Goal: Task Accomplishment & Management: Manage account settings

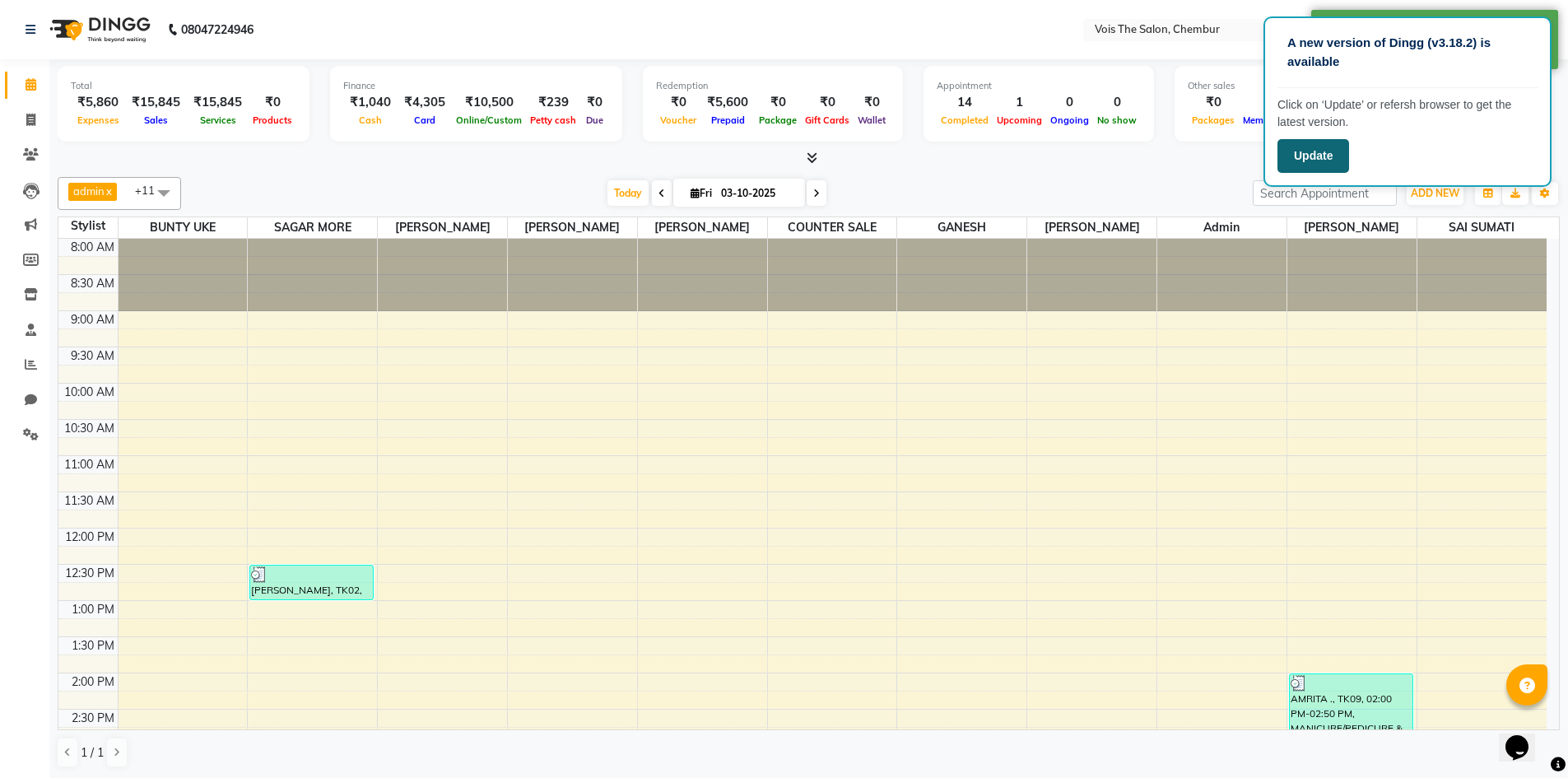
click at [1317, 142] on button "Update" at bounding box center [1314, 156] width 72 height 34
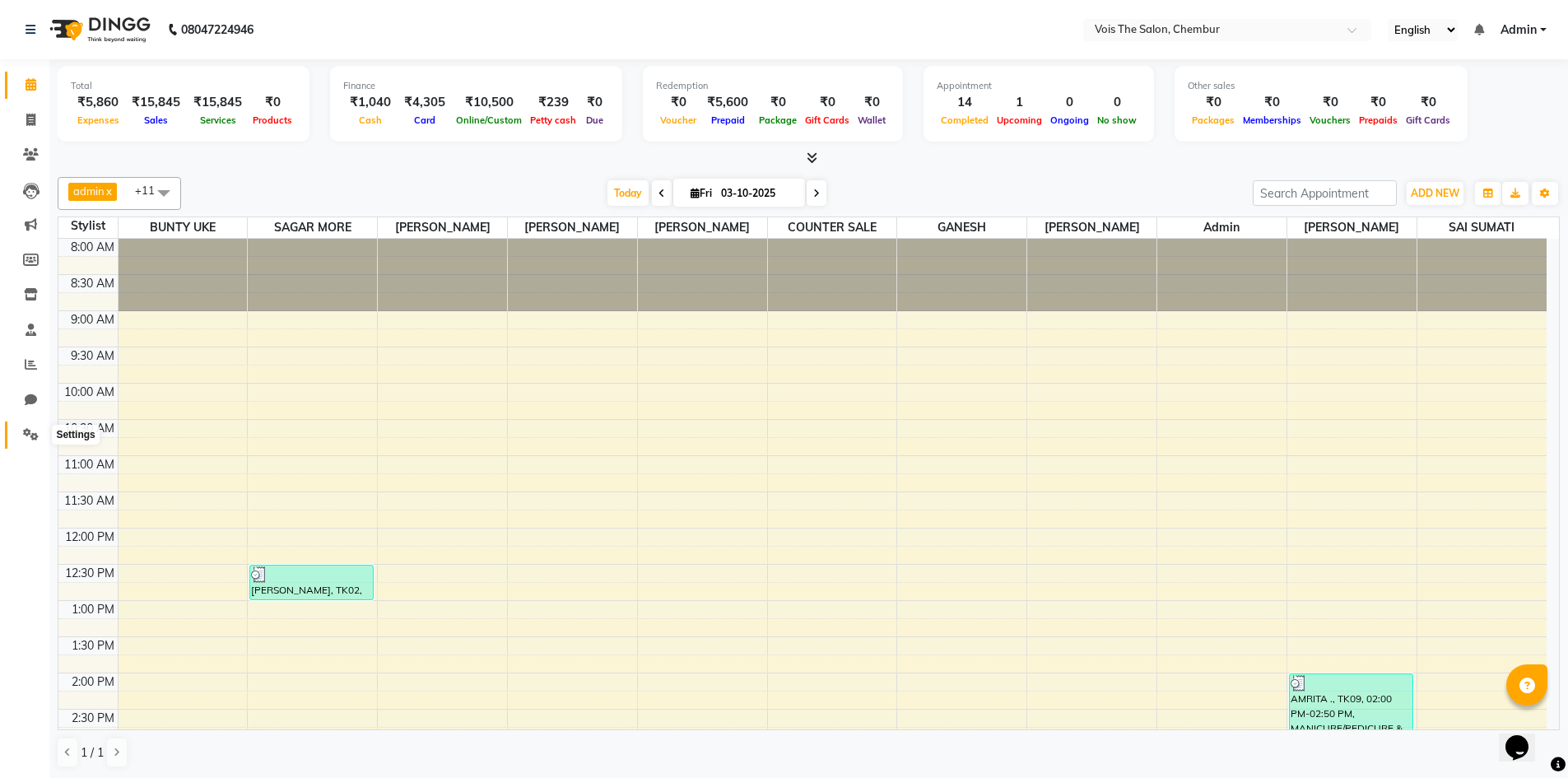
click at [24, 431] on icon at bounding box center [31, 434] width 15 height 12
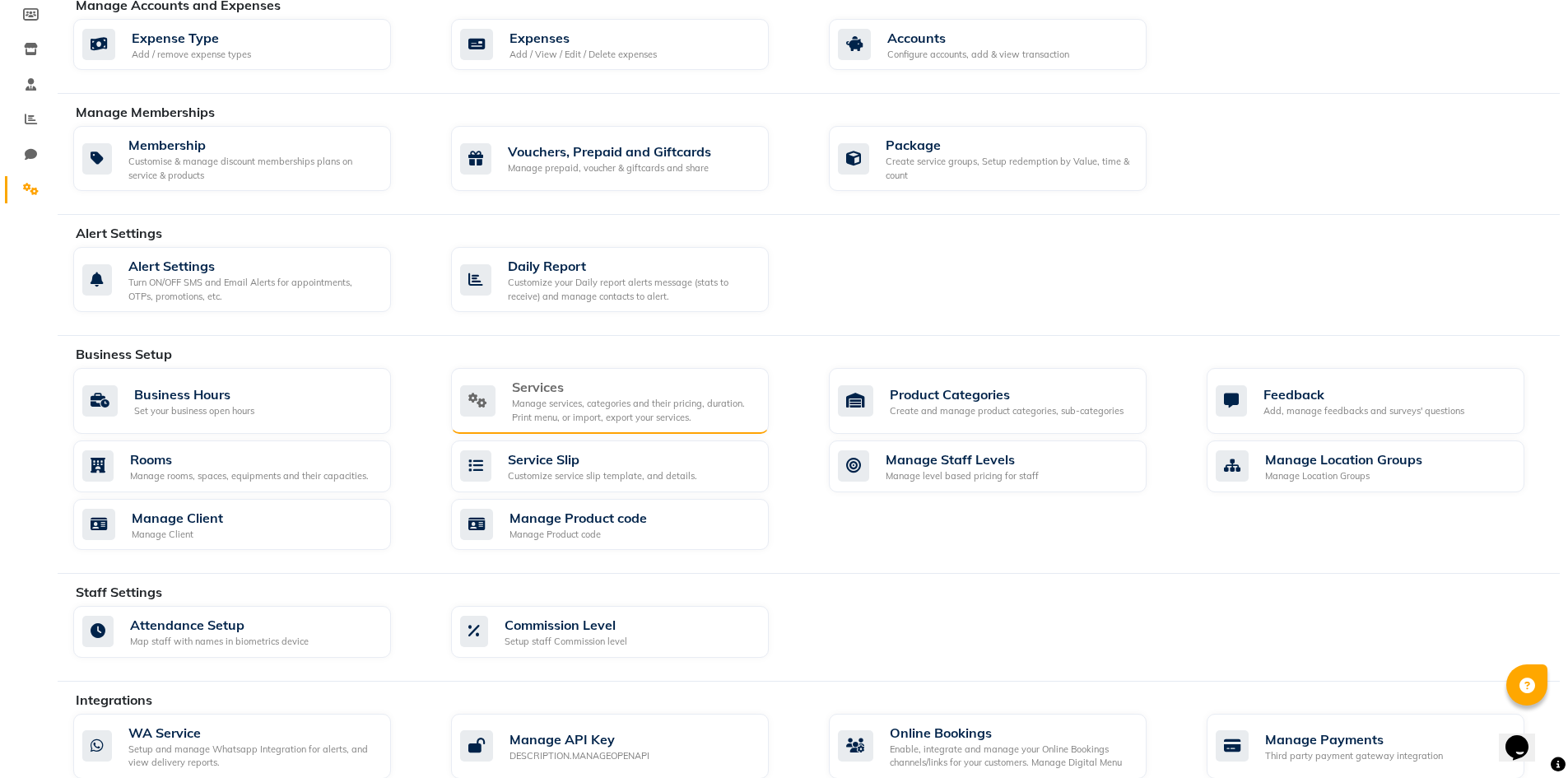
scroll to position [247, 0]
click at [612, 384] on div "Services" at bounding box center [634, 385] width 244 height 20
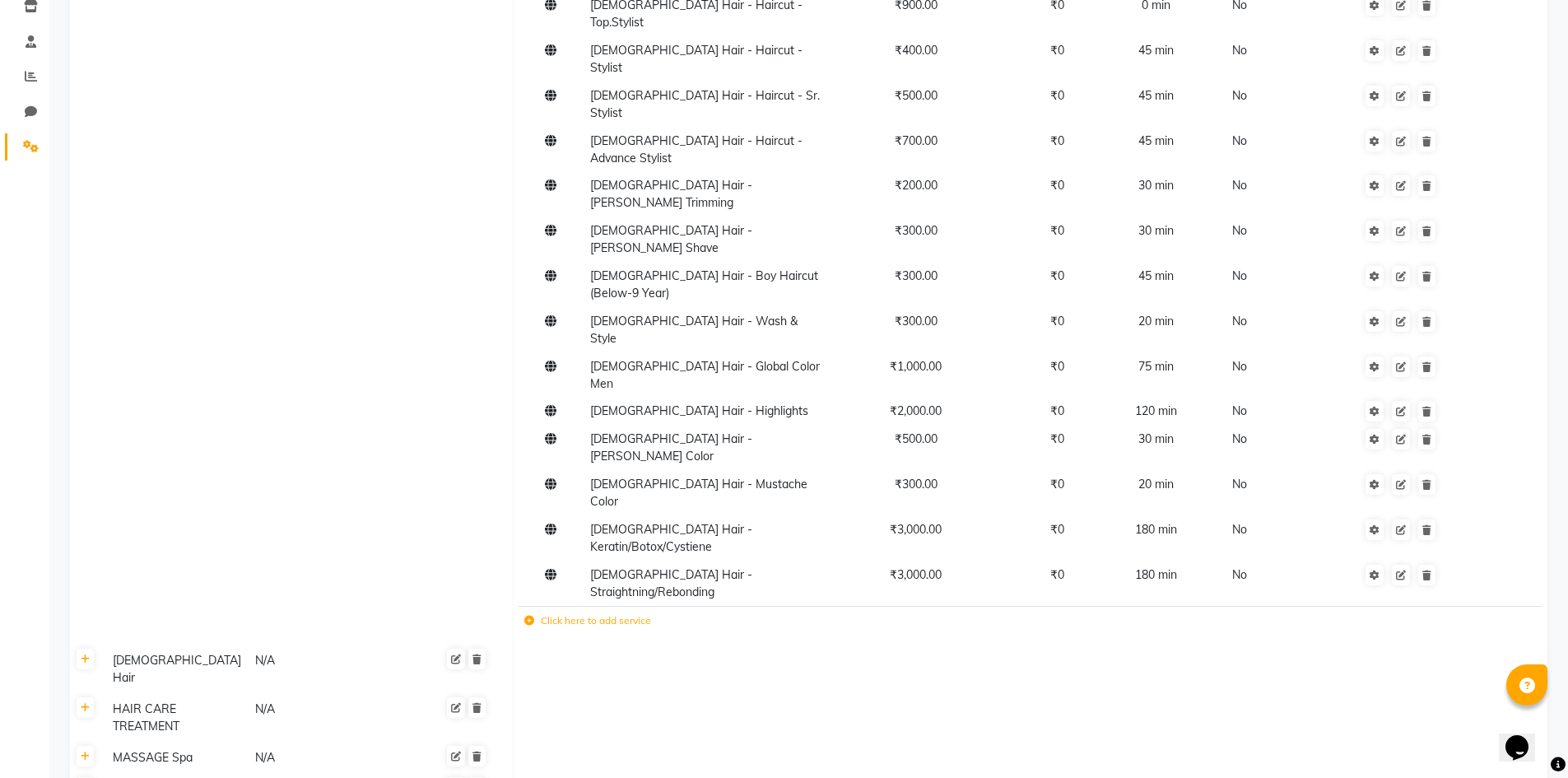
scroll to position [329, 0]
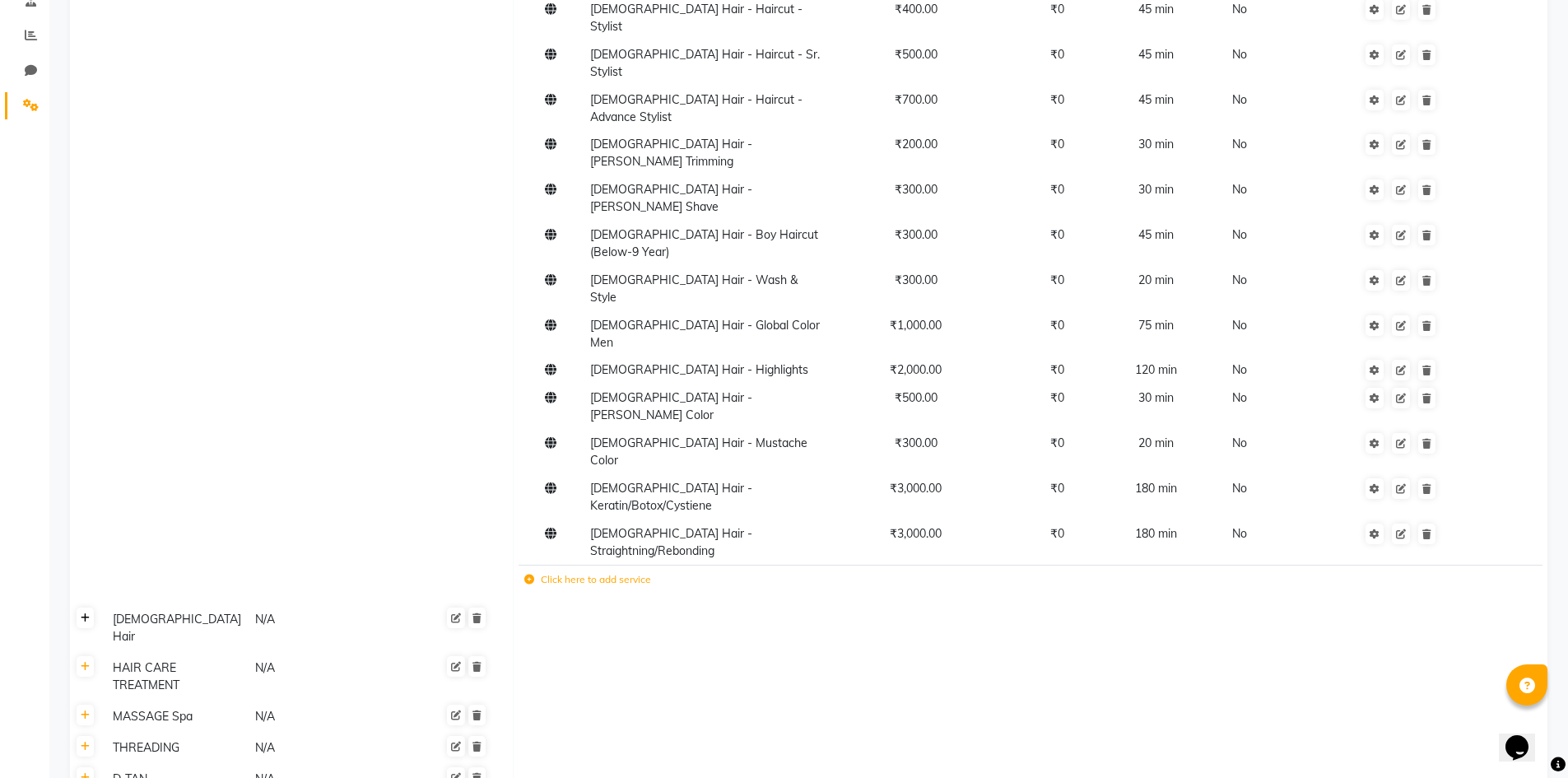
click at [88, 613] on icon at bounding box center [85, 618] width 9 height 10
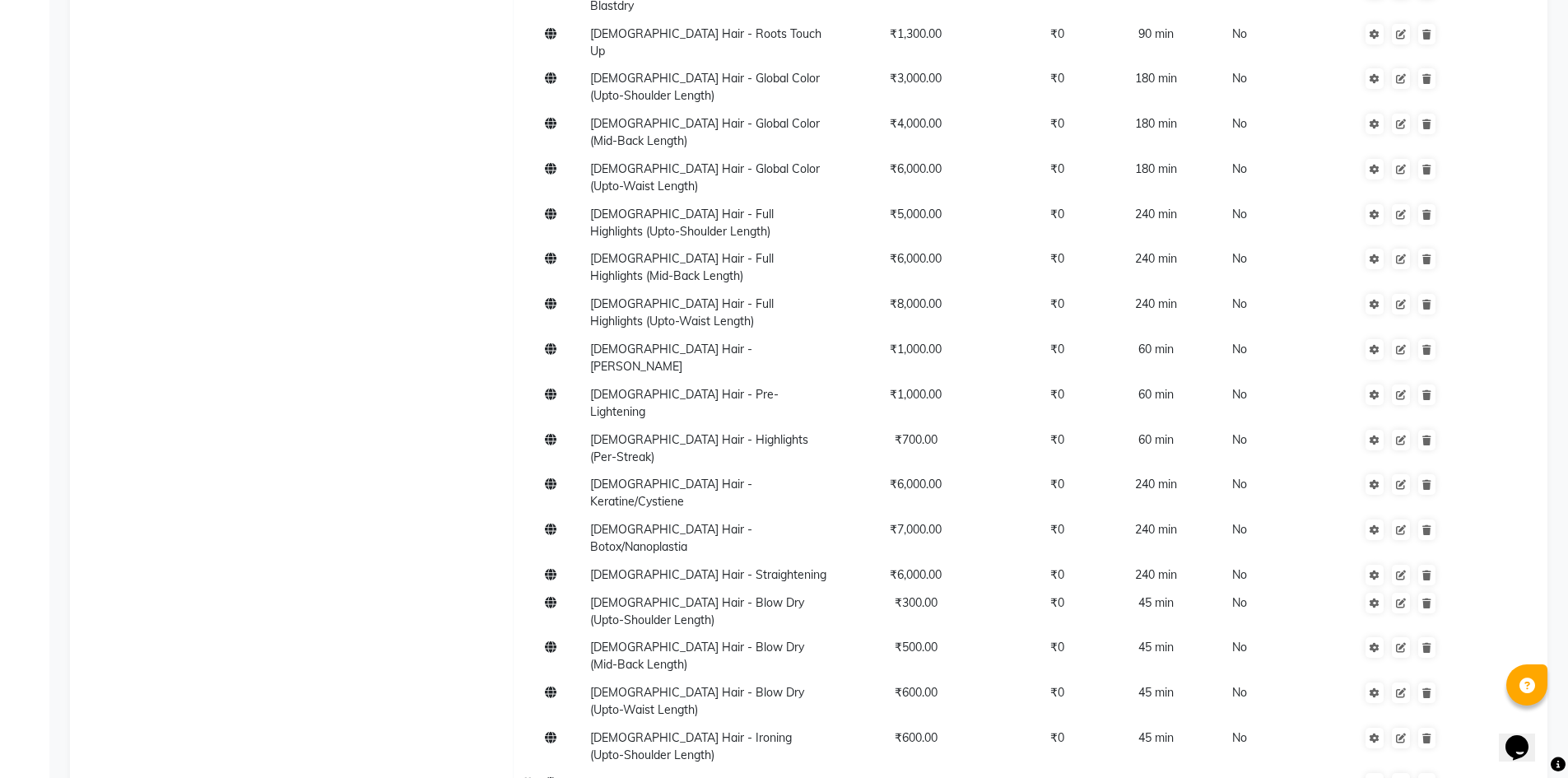
scroll to position [1318, 0]
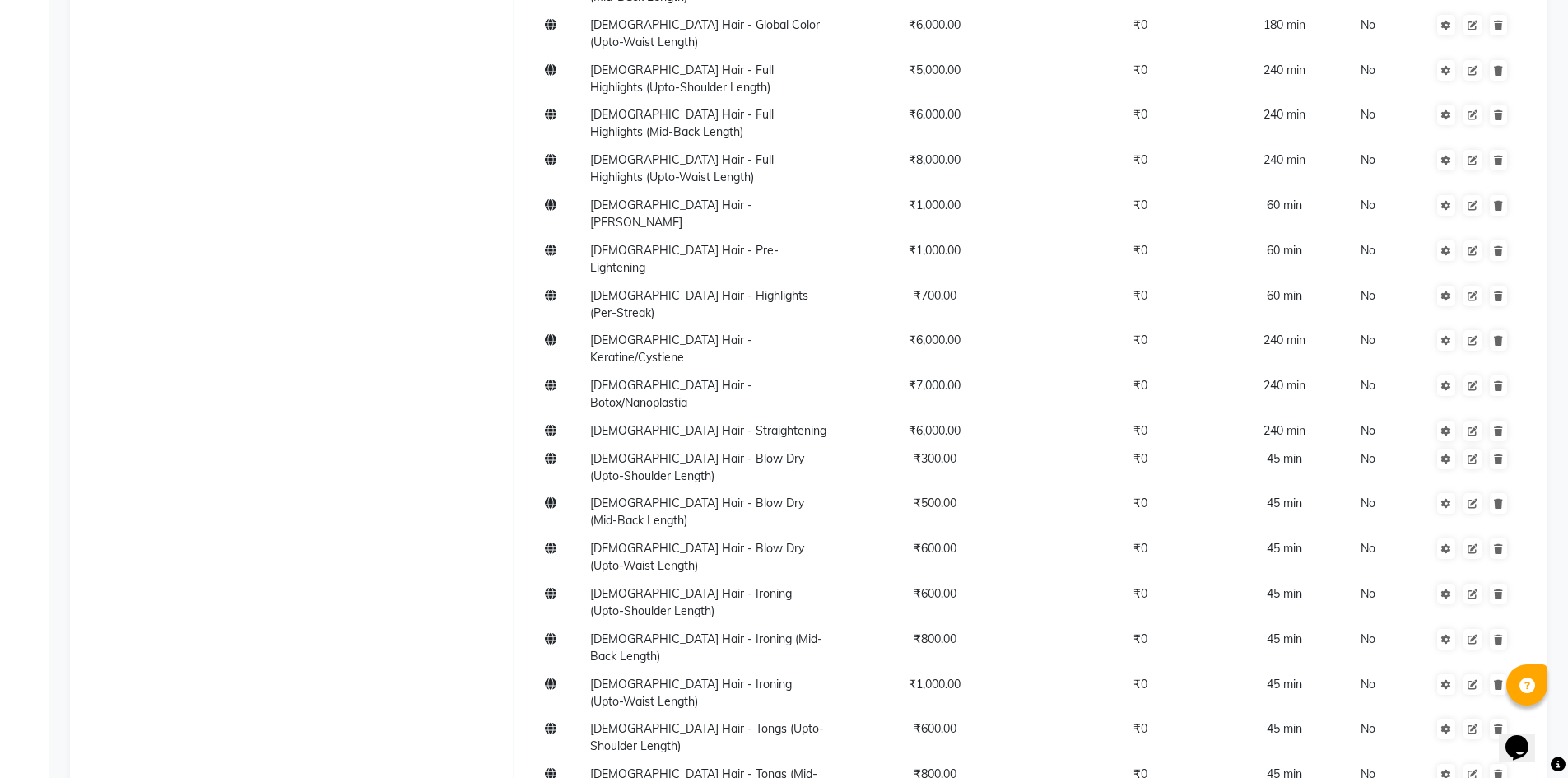
type input "4"
type input "4761"
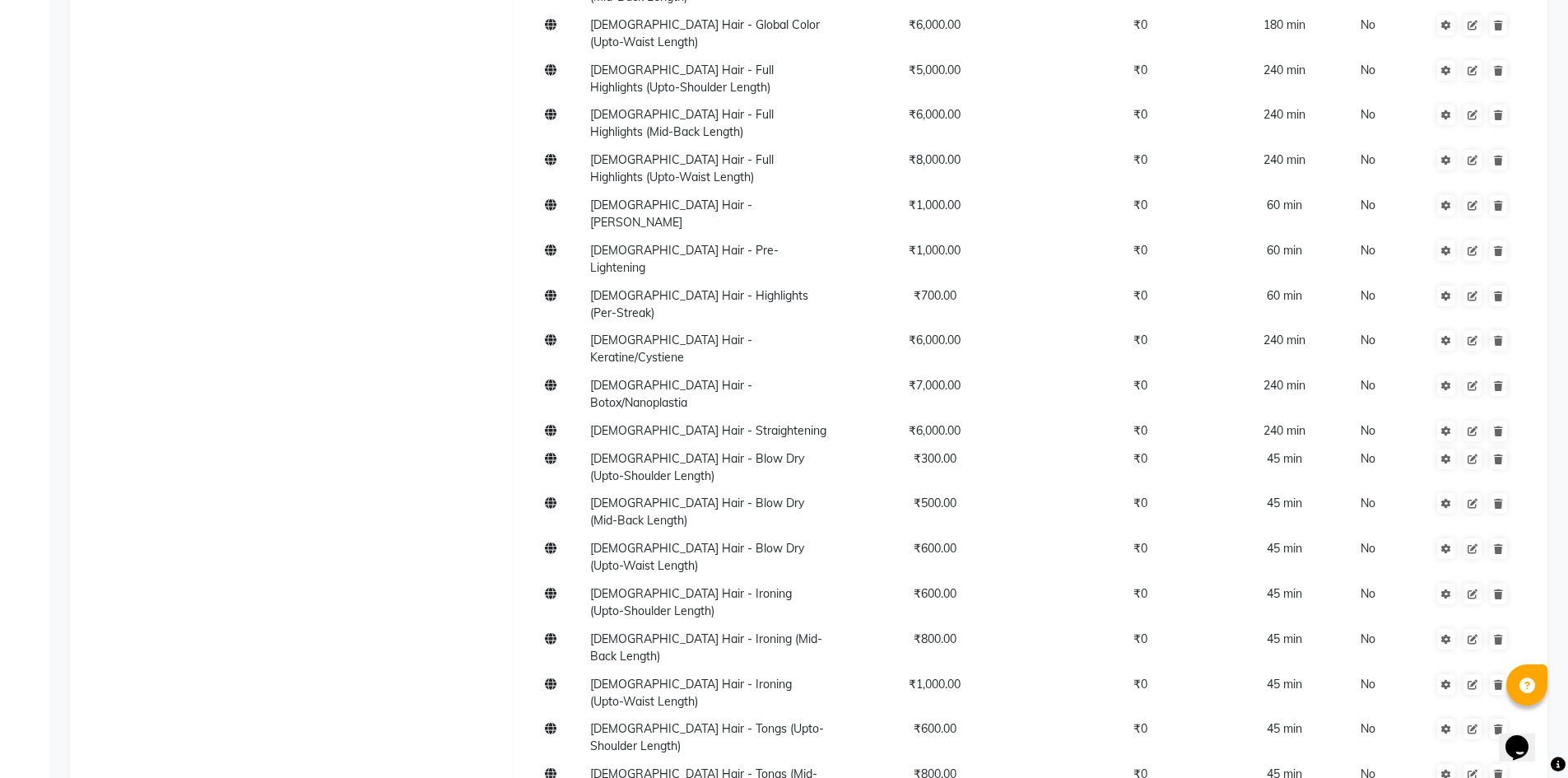
type input "2380"
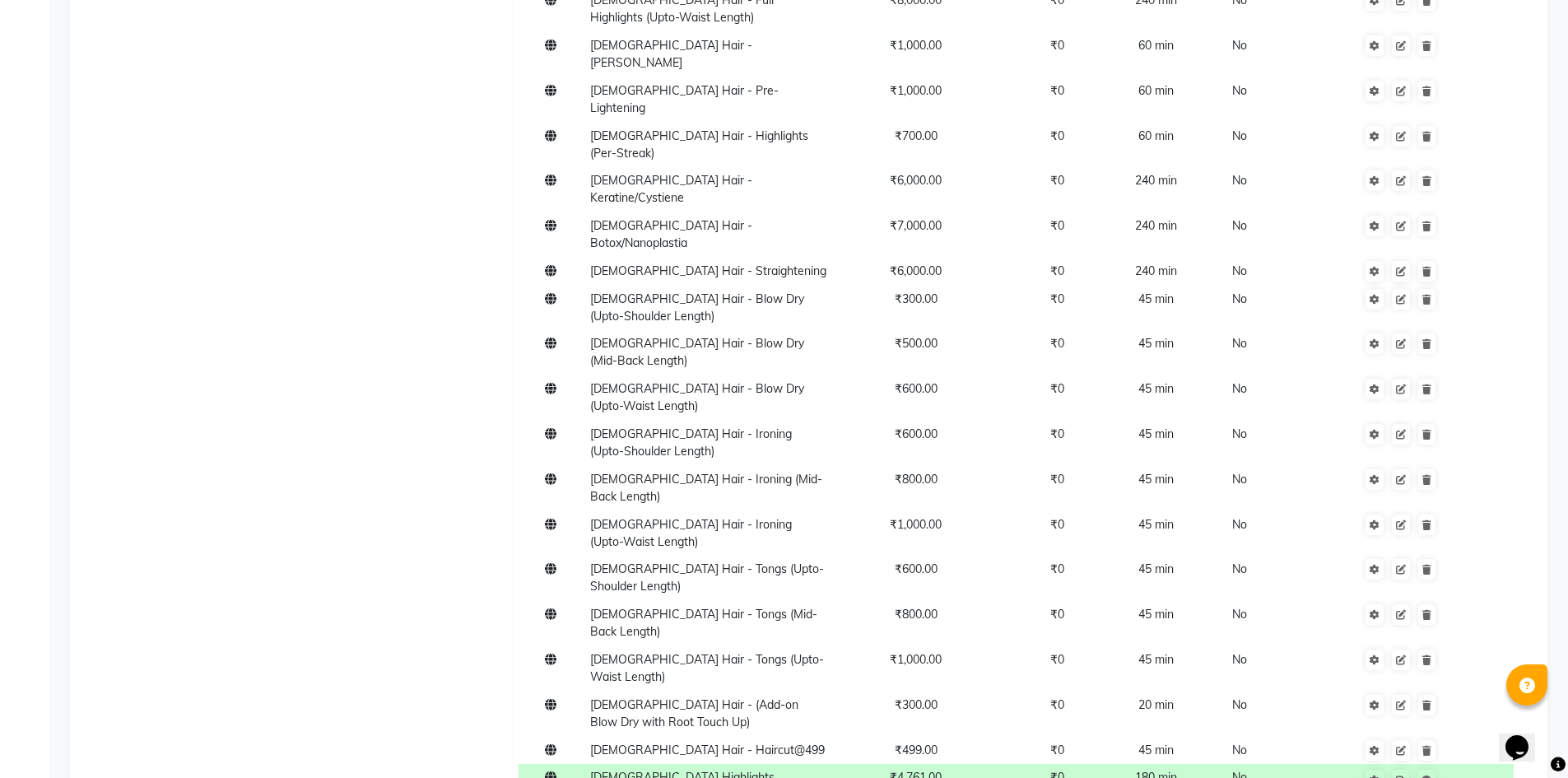
scroll to position [1533, 0]
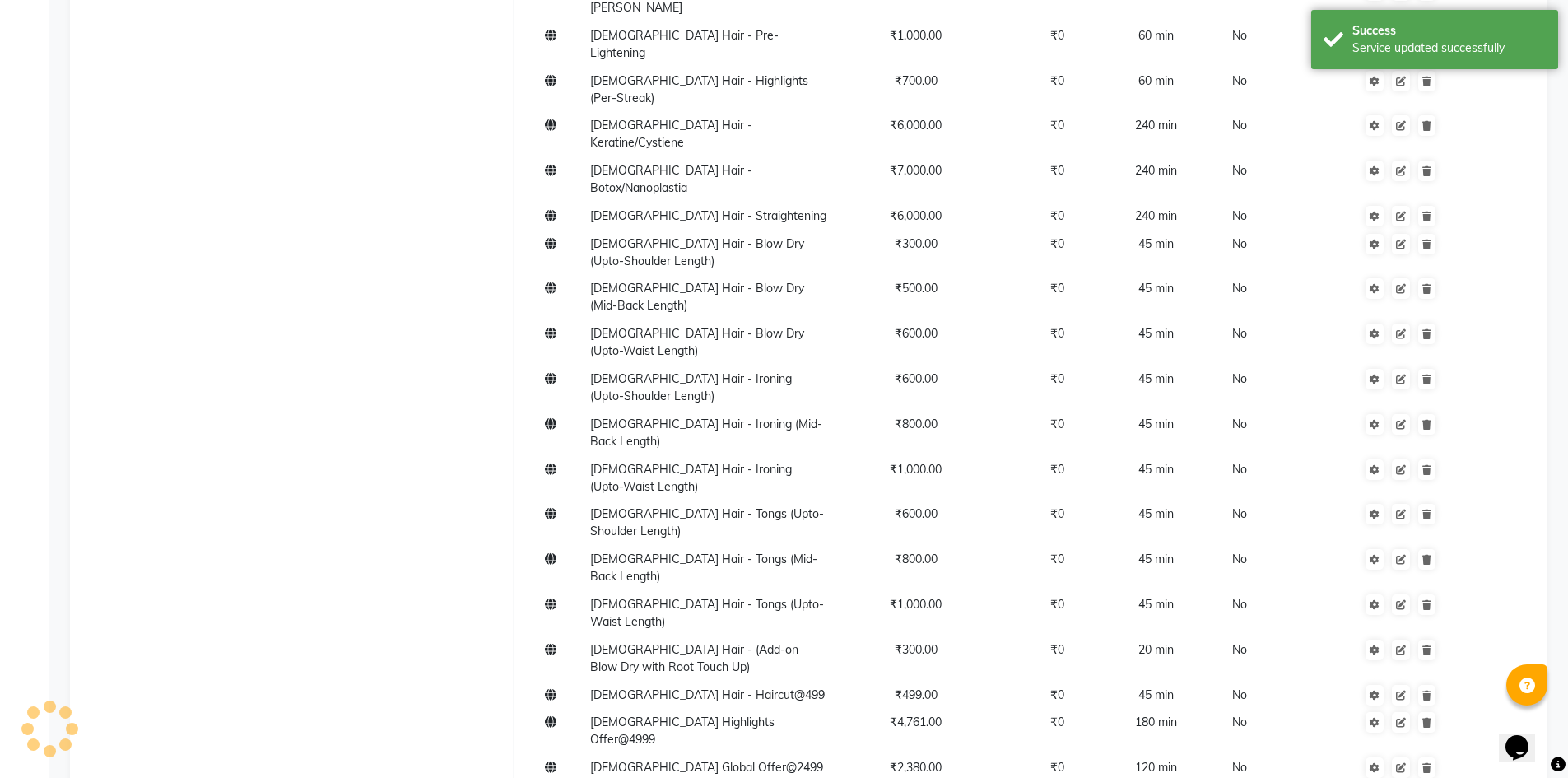
scroll to position [1528, 0]
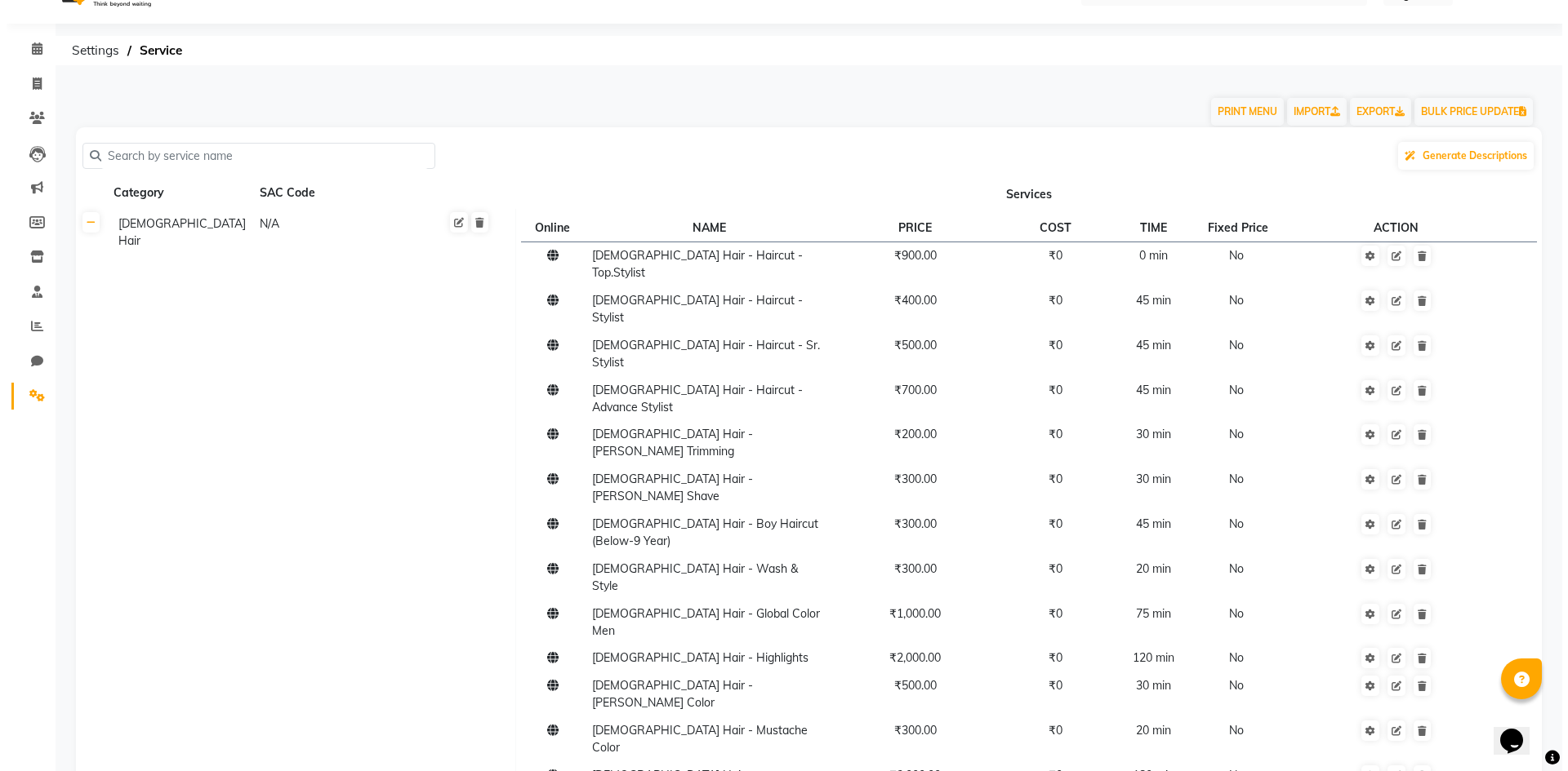
scroll to position [0, 0]
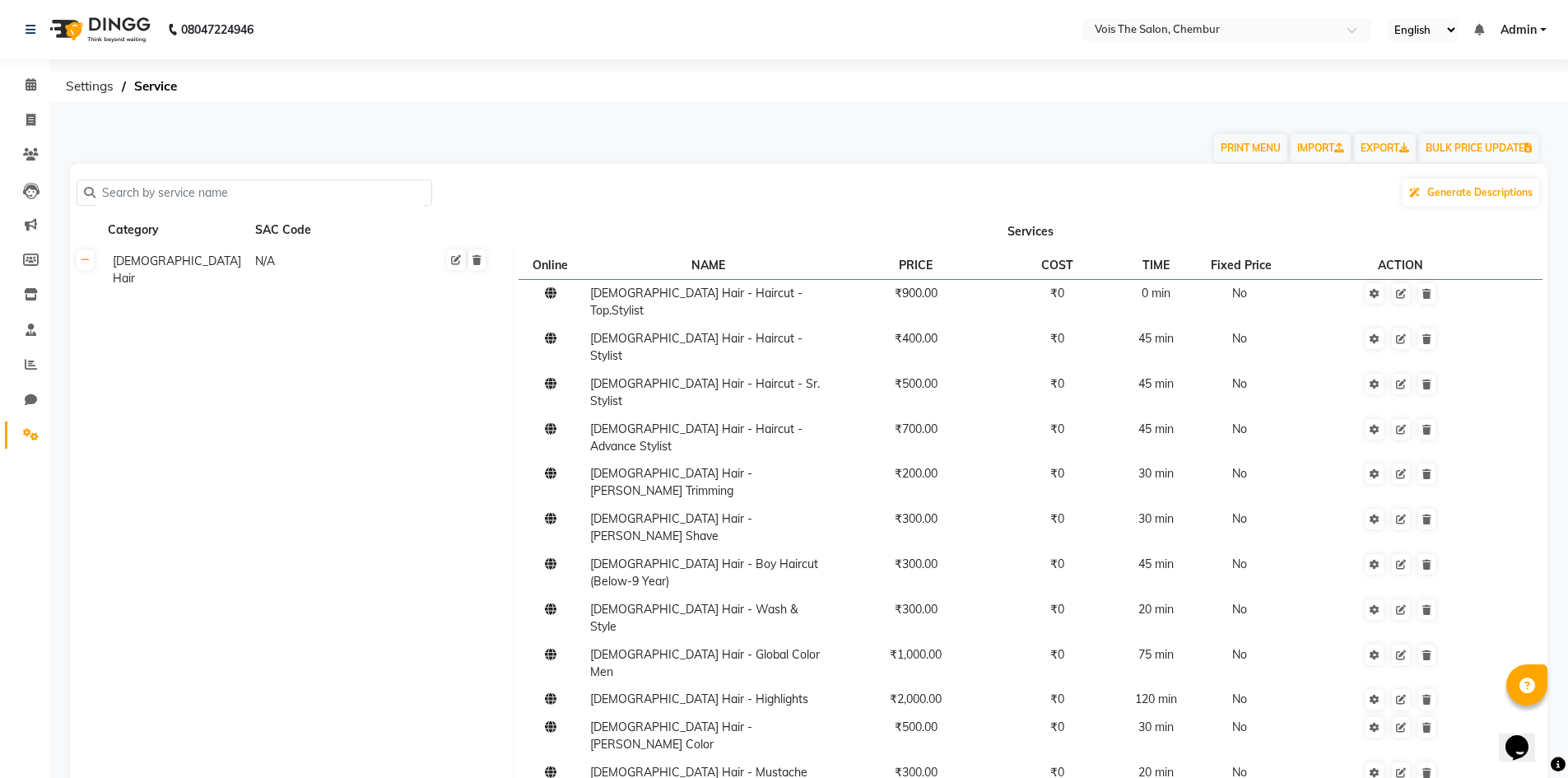
click at [1538, 32] on link "Admin" at bounding box center [1524, 30] width 46 height 17
click at [1489, 121] on link "Sign out" at bounding box center [1462, 113] width 151 height 26
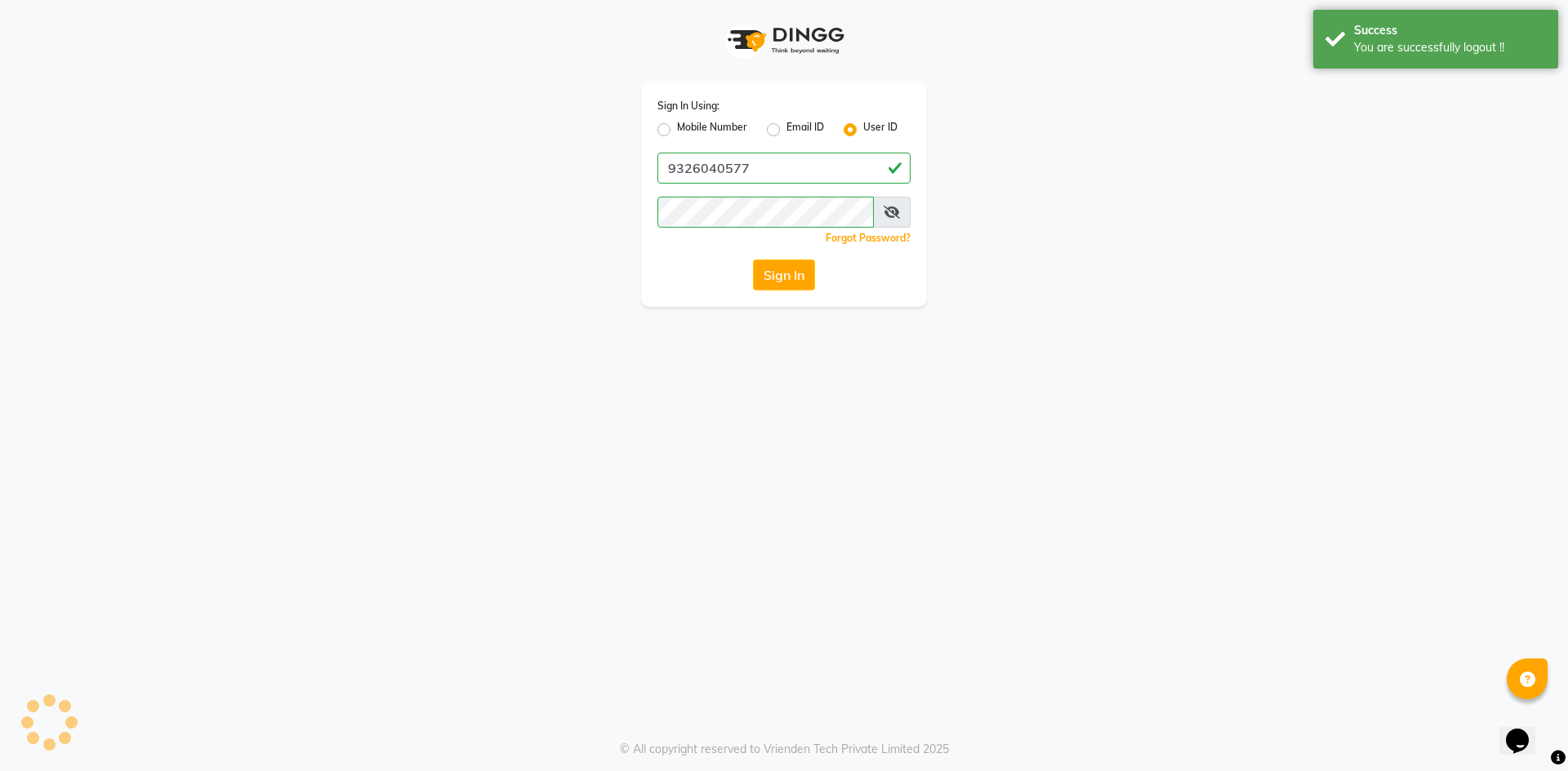
click at [671, 134] on div "Mobile Number" at bounding box center [702, 129] width 90 height 19
click at [677, 128] on label "Mobile Number" at bounding box center [711, 129] width 70 height 19
click at [677, 128] on input "Mobile Number" at bounding box center [682, 125] width 11 height 11
radio input "true"
radio input "false"
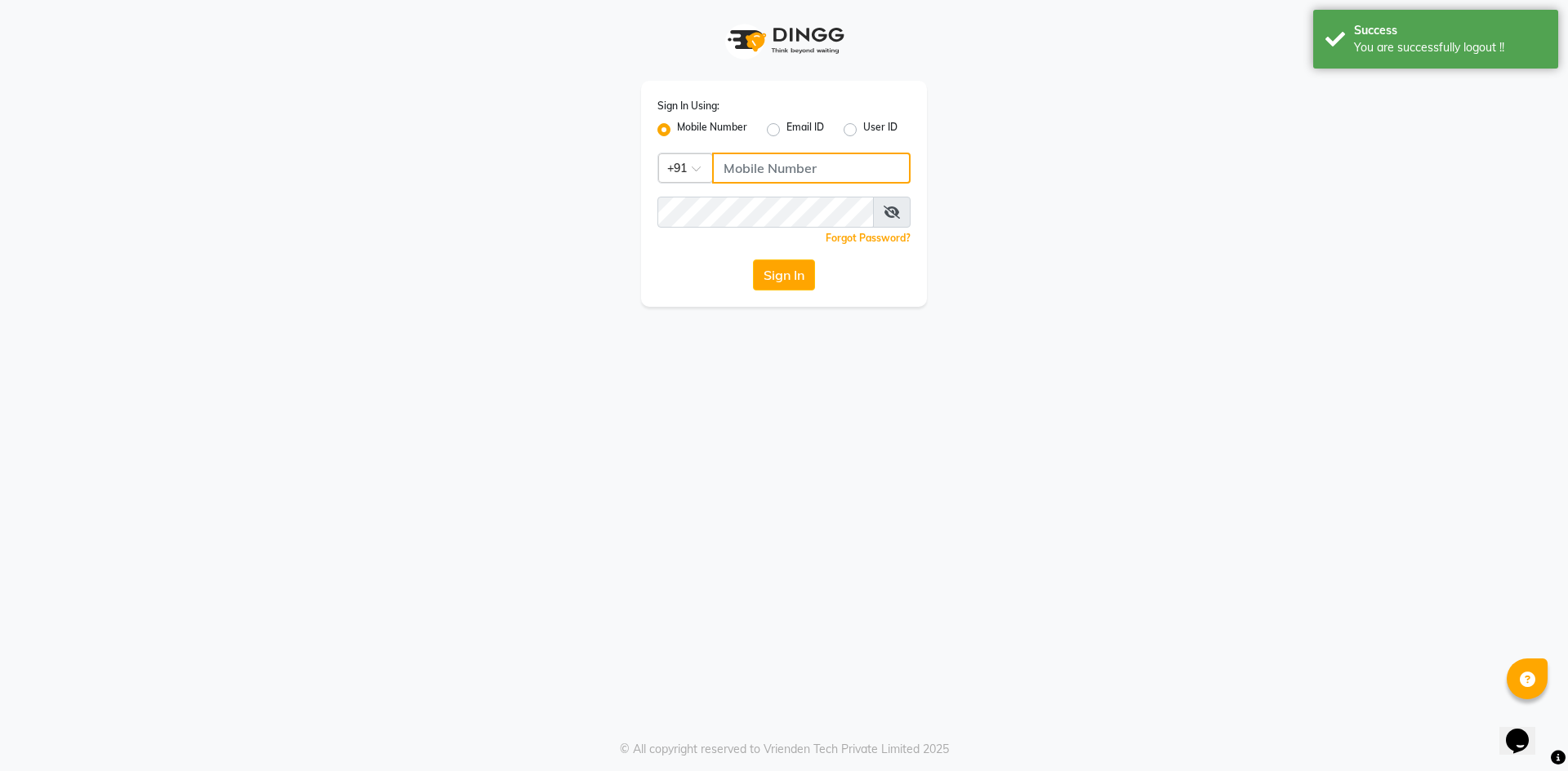
click at [782, 167] on input "Username" at bounding box center [811, 168] width 199 height 31
type input "9326040577"
click at [785, 268] on button "Sign In" at bounding box center [783, 275] width 62 height 31
